Goal: Task Accomplishment & Management: Complete application form

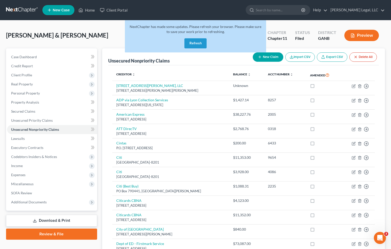
click at [23, 10] on link at bounding box center [22, 10] width 32 height 9
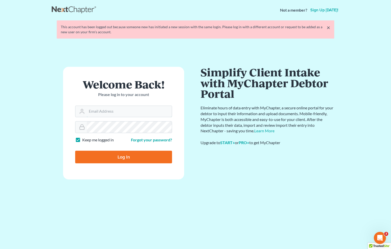
type input "[EMAIL_ADDRESS][DOMAIN_NAME]"
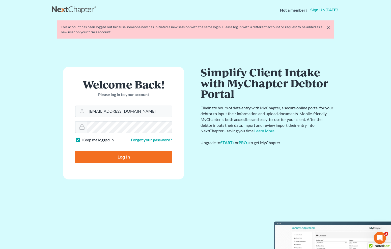
click at [120, 157] on input "Log In" at bounding box center [123, 157] width 97 height 13
type input "Thinking..."
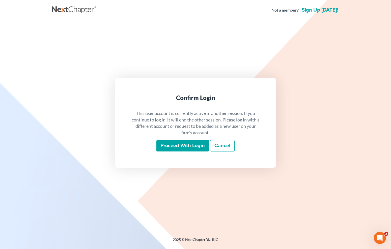
click at [190, 149] on input "Proceed with login" at bounding box center [182, 146] width 53 height 12
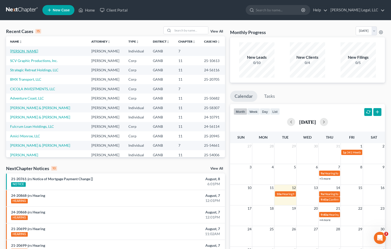
click at [29, 51] on link "Contreras, Adrian" at bounding box center [24, 51] width 28 height 4
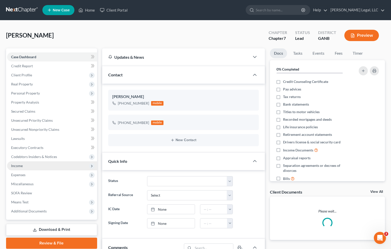
scroll to position [87, 0]
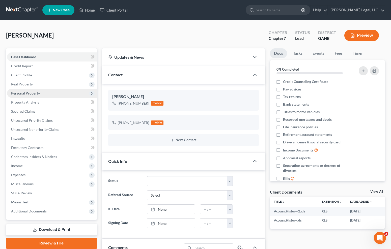
click at [49, 94] on span "Personal Property" at bounding box center [52, 93] width 90 height 9
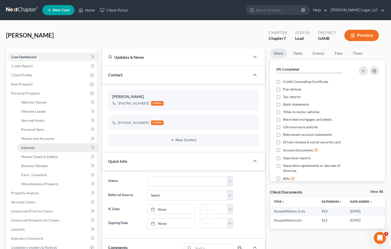
click at [42, 149] on link "Interests" at bounding box center [57, 147] width 80 height 9
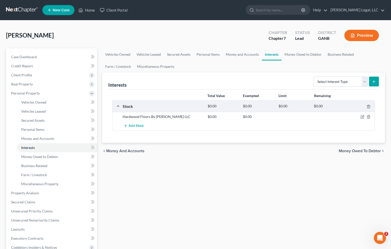
click at [364, 120] on div "Hardwood Floors By Adrian LLC $0.00 $0.00" at bounding box center [244, 116] width 263 height 9
click at [364, 119] on icon "button" at bounding box center [363, 117] width 4 height 4
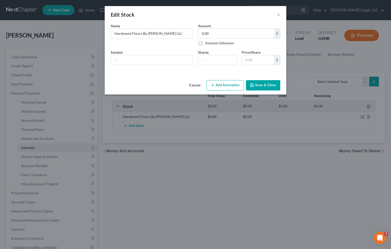
click at [193, 85] on button "Cancel" at bounding box center [194, 86] width 19 height 10
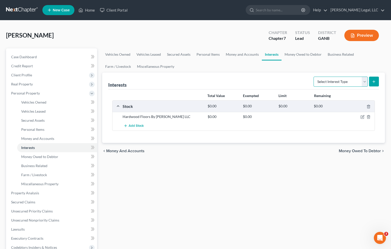
select select "incorporated_business"
click at [249, 82] on div "Interests Select Interest Type 401K Annuity Bond Education IRA Government Bond …" at bounding box center [243, 81] width 271 height 17
click at [32, 165] on span "Business Related" at bounding box center [34, 166] width 26 height 4
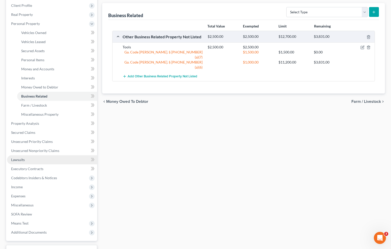
scroll to position [70, 0]
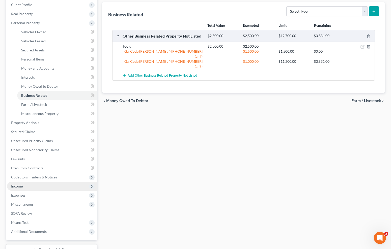
click at [35, 186] on span "Income" at bounding box center [52, 186] width 90 height 9
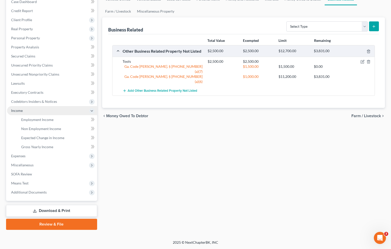
scroll to position [55, 0]
click at [50, 120] on span "Employment Income" at bounding box center [37, 120] width 32 height 4
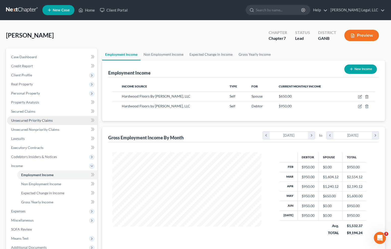
scroll to position [90, 159]
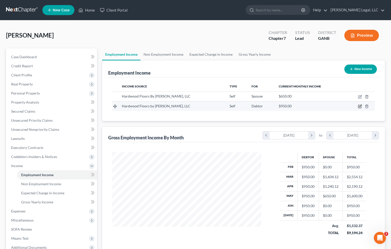
click at [359, 106] on icon "button" at bounding box center [360, 106] width 4 height 4
select select "1"
select select "10"
select select "0"
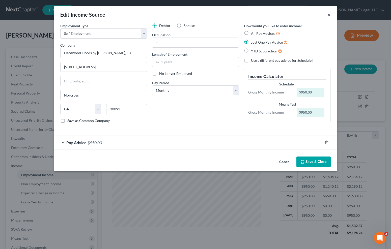
click at [328, 14] on button "×" at bounding box center [329, 15] width 4 height 6
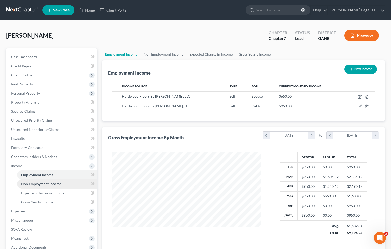
click at [47, 185] on span "Non Employment Income" at bounding box center [41, 184] width 40 height 4
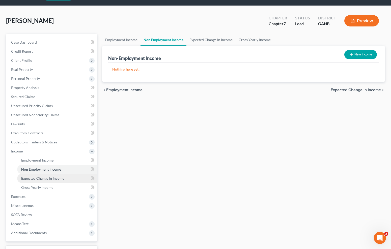
scroll to position [26, 0]
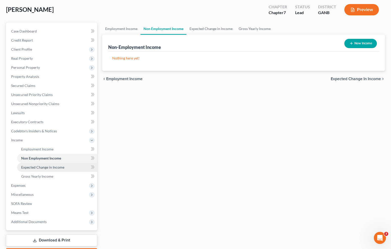
click at [48, 169] on span "Expected Change in Income" at bounding box center [42, 167] width 43 height 4
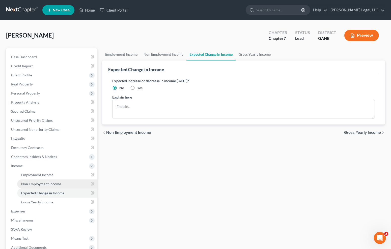
click at [50, 180] on link "Non Employment Income" at bounding box center [57, 184] width 80 height 9
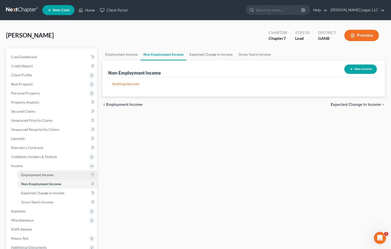
click at [50, 175] on span "Employment Income" at bounding box center [37, 175] width 32 height 4
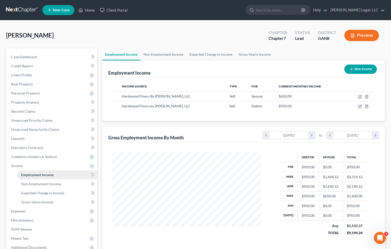
scroll to position [90, 159]
click at [50, 183] on span "Non Employment Income" at bounding box center [41, 184] width 40 height 4
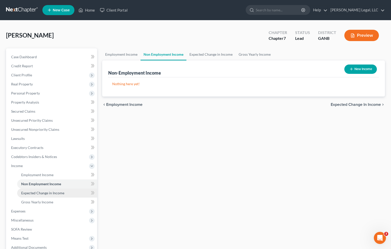
click at [53, 194] on span "Expected Change in Income" at bounding box center [42, 193] width 43 height 4
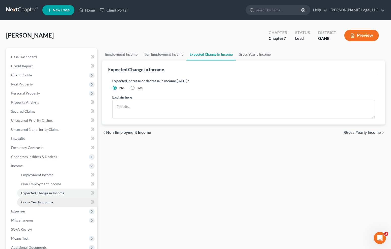
click at [50, 202] on span "Gross Yearly Income" at bounding box center [37, 202] width 32 height 4
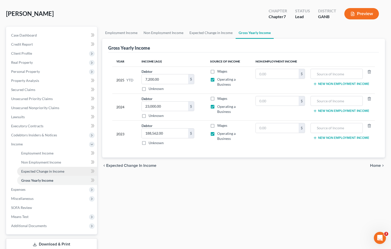
scroll to position [23, 0]
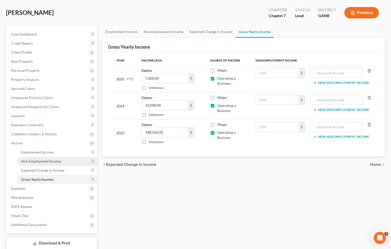
click at [49, 161] on span "Non Employment Income" at bounding box center [41, 161] width 40 height 4
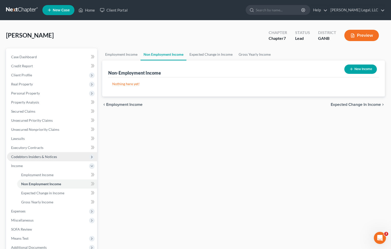
click at [49, 160] on span "Codebtors Insiders & Notices" at bounding box center [52, 156] width 90 height 9
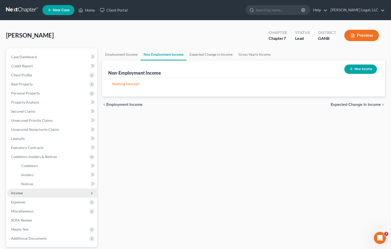
click at [39, 195] on span "Income" at bounding box center [52, 193] width 90 height 9
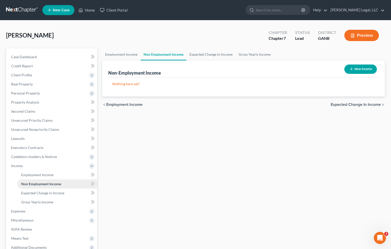
click at [42, 180] on link "Non Employment Income" at bounding box center [57, 184] width 80 height 9
click at [43, 175] on span "Employment Income" at bounding box center [37, 175] width 32 height 4
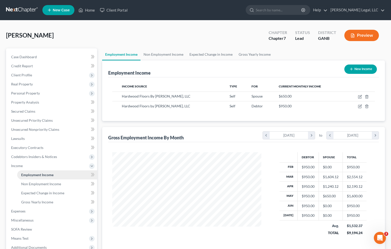
scroll to position [90, 159]
click at [35, 138] on link "Lawsuits" at bounding box center [52, 138] width 90 height 9
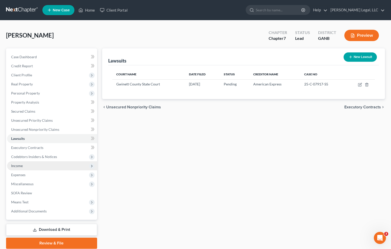
click at [34, 167] on span "Income" at bounding box center [52, 166] width 90 height 9
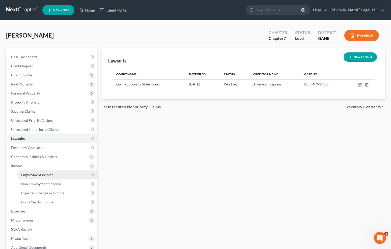
click at [34, 177] on link "Employment Income" at bounding box center [57, 175] width 80 height 9
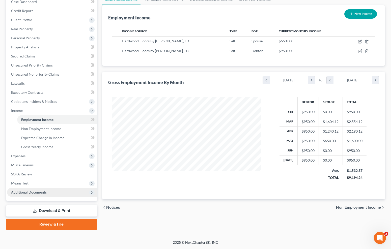
scroll to position [55, 0]
click at [68, 209] on link "Download & Print" at bounding box center [51, 211] width 91 height 12
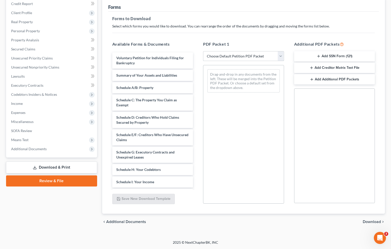
select select "5"
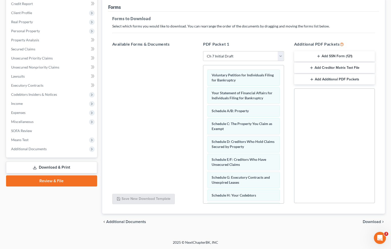
click at [320, 55] on icon "button" at bounding box center [319, 56] width 4 height 4
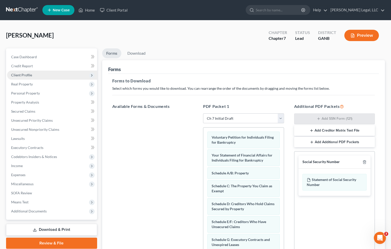
click at [47, 74] on span "Client Profile" at bounding box center [52, 75] width 90 height 9
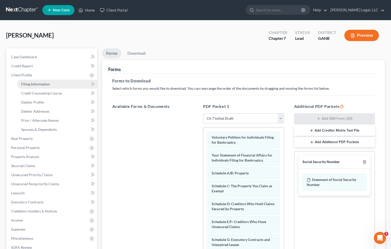
click at [48, 84] on span "Filing Information" at bounding box center [35, 84] width 29 height 4
select select "0"
select select "3"
select select "0"
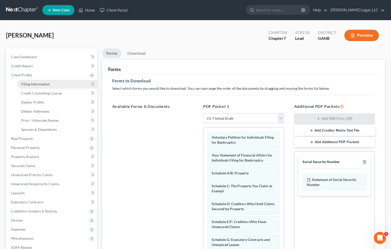
select select "10"
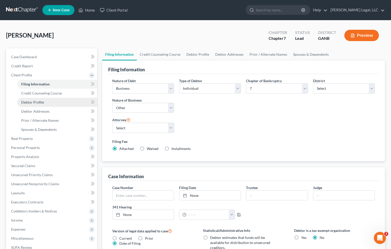
click at [46, 104] on link "Debtor Profile" at bounding box center [57, 102] width 80 height 9
select select "1"
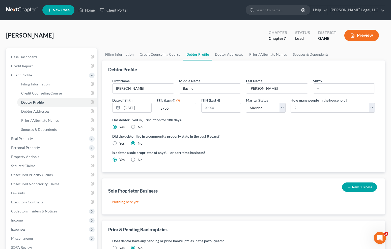
click at [105, 41] on div "Contreras, Adrian Upgraded Chapter Chapter 7 Status Lead District GANB Preview" at bounding box center [195, 38] width 379 height 22
